Goal: Understand process/instructions: Learn about a topic

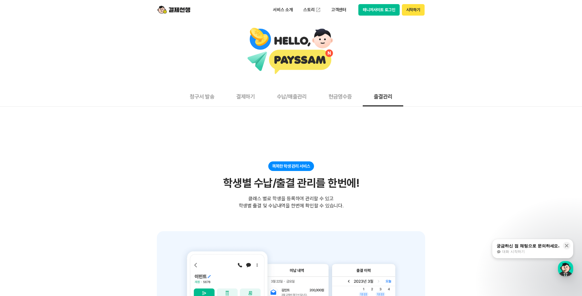
click at [328, 91] on button "현금영수증" at bounding box center [340, 96] width 45 height 20
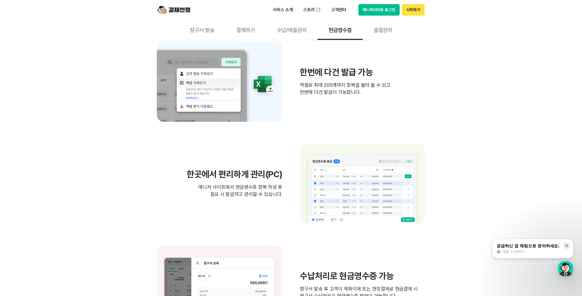
scroll to position [249, 0]
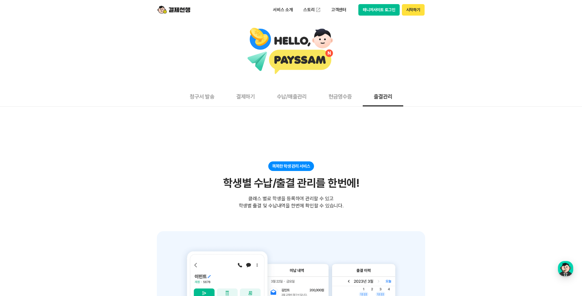
click at [341, 105] on button "현금영수증" at bounding box center [340, 96] width 45 height 20
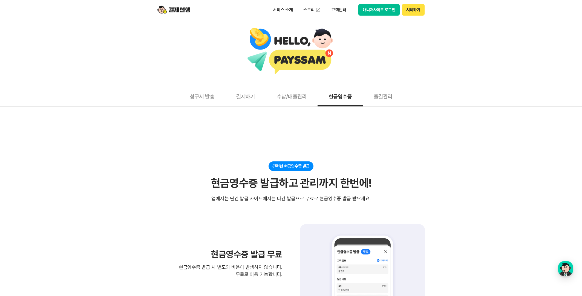
click at [295, 94] on button "수납/매출관리" at bounding box center [292, 96] width 52 height 20
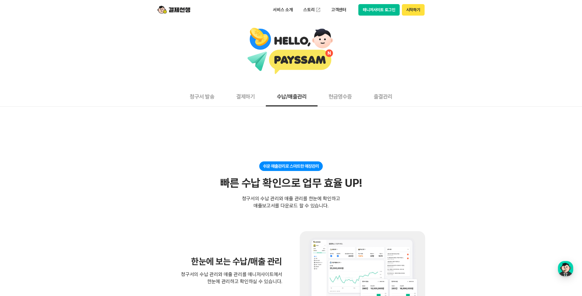
click at [251, 103] on button "결제하기" at bounding box center [245, 96] width 41 height 20
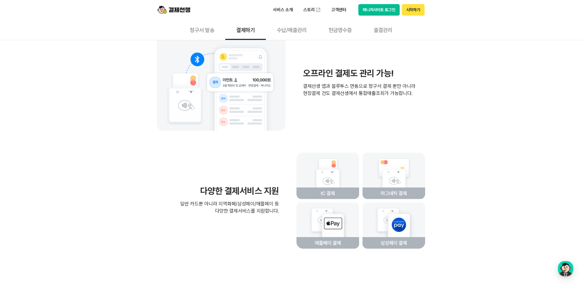
scroll to position [1031, 0]
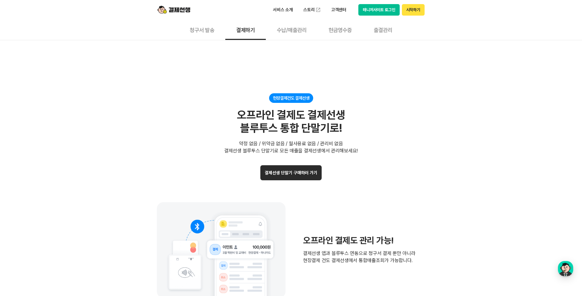
click at [198, 30] on button "청구서 발송" at bounding box center [202, 30] width 47 height 20
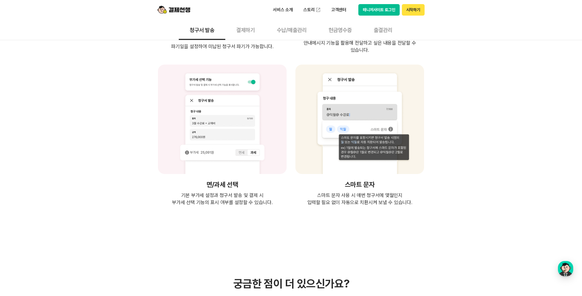
scroll to position [1060, 0]
